Goal: Find specific page/section: Find specific page/section

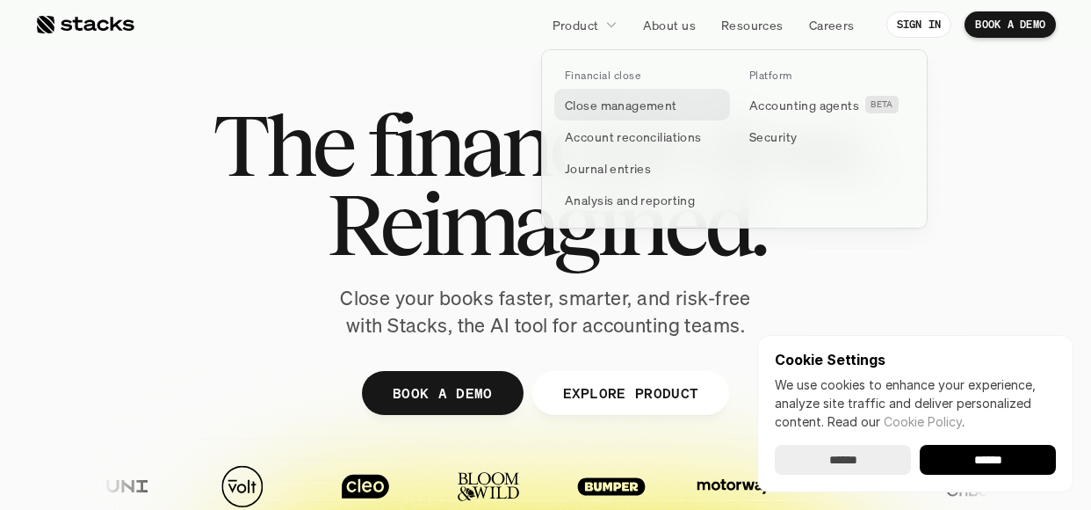
click at [655, 104] on p "Close management" at bounding box center [621, 105] width 112 height 18
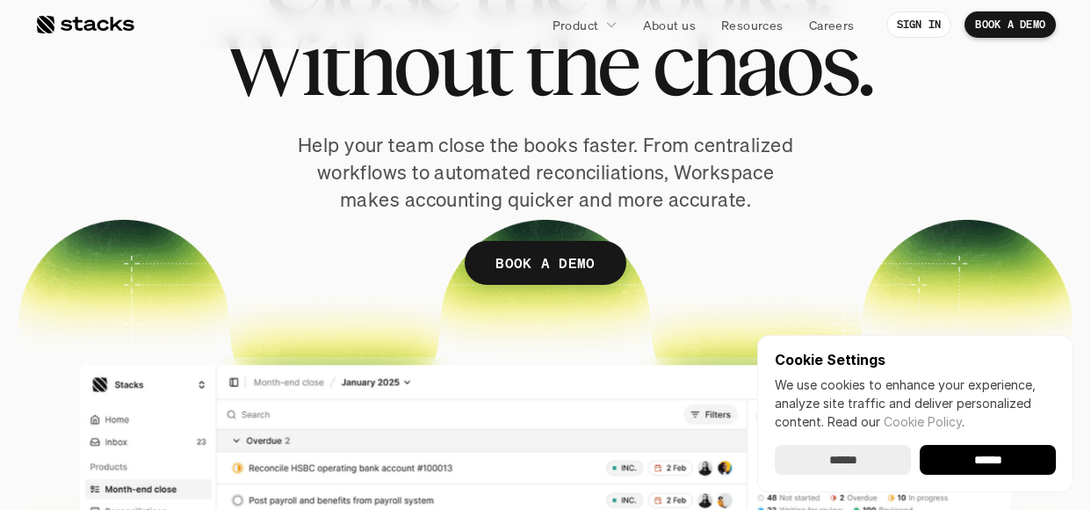
scroll to position [176, 0]
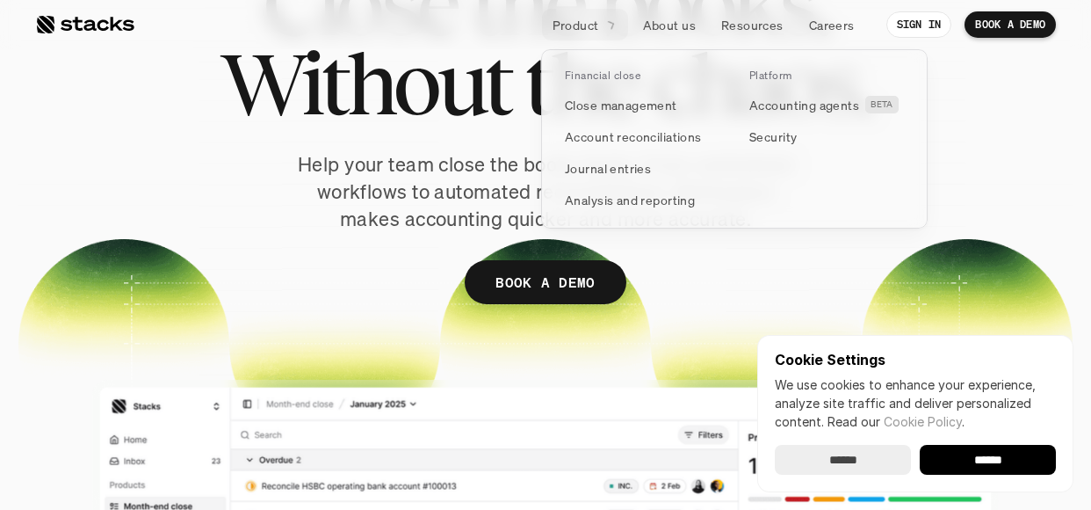
click at [612, 25] on icon at bounding box center [611, 25] width 16 height 16
click at [622, 199] on p "Analysis and reporting" at bounding box center [630, 200] width 130 height 18
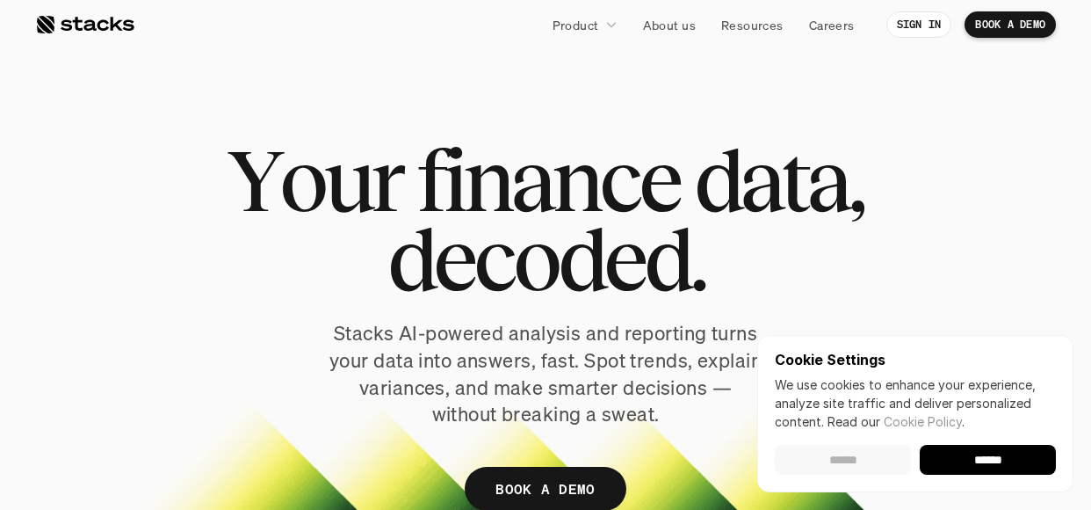
click at [879, 468] on input "******" at bounding box center [843, 460] width 136 height 30
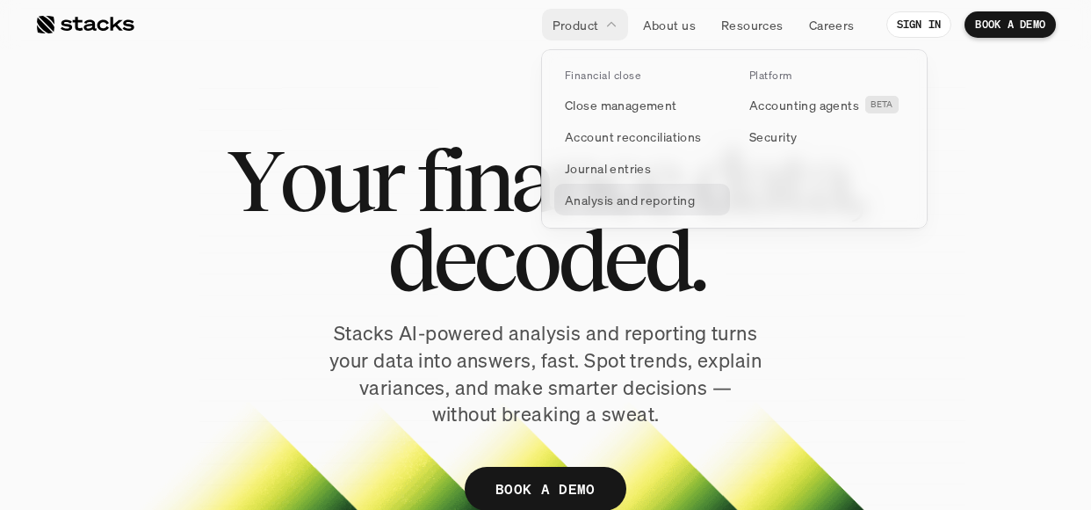
click at [628, 196] on p "Analysis and reporting" at bounding box center [630, 200] width 130 height 18
click at [629, 194] on p "Analysis and reporting" at bounding box center [630, 200] width 130 height 18
click at [615, 199] on p "Analysis and reporting" at bounding box center [630, 200] width 130 height 18
click at [597, 193] on p "Analysis and reporting" at bounding box center [630, 200] width 130 height 18
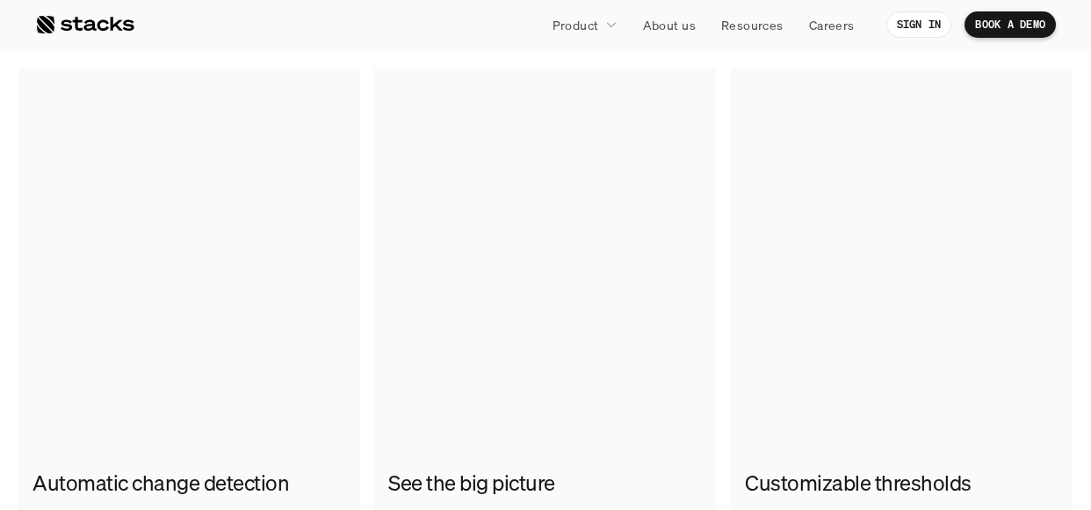
scroll to position [1142, 0]
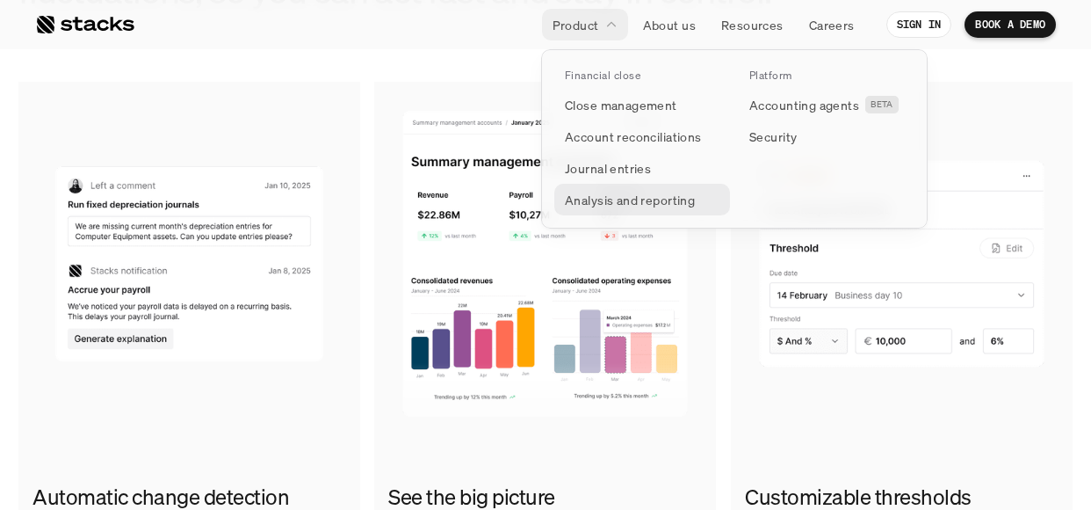
click at [671, 197] on p "Analysis and reporting" at bounding box center [630, 200] width 130 height 18
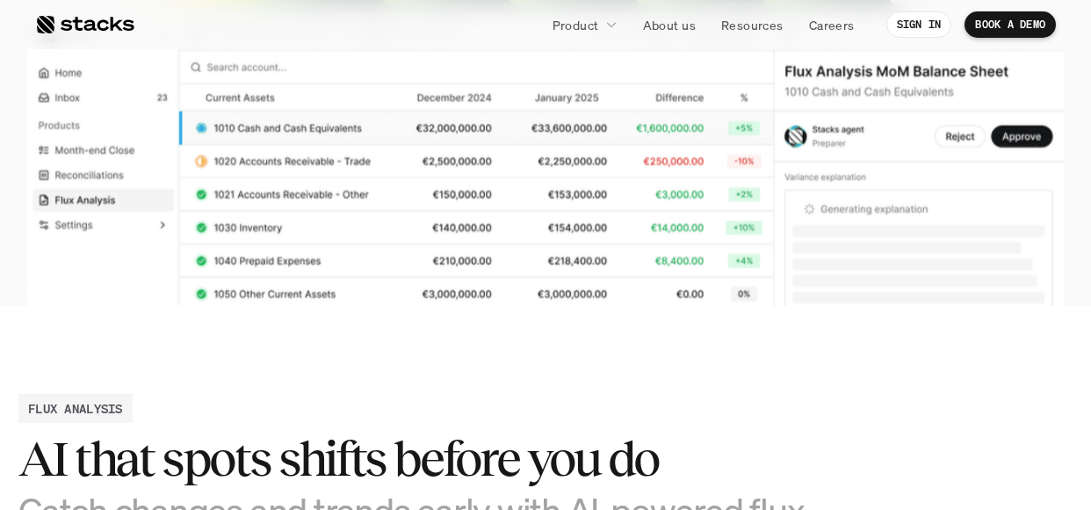
scroll to position [527, 0]
